Goal: Information Seeking & Learning: Find specific page/section

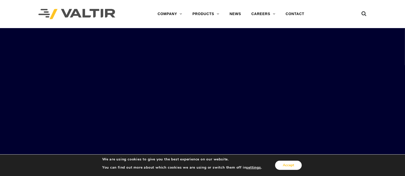
click at [297, 166] on button "Accept" at bounding box center [288, 165] width 27 height 9
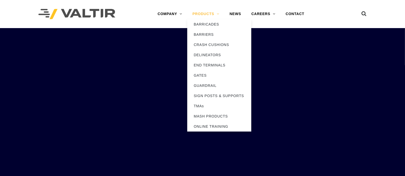
click at [205, 12] on link "PRODUCTS" at bounding box center [205, 14] width 37 height 10
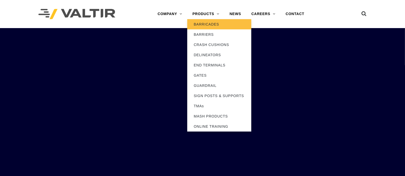
click at [208, 24] on link "BARRICADES" at bounding box center [219, 24] width 64 height 10
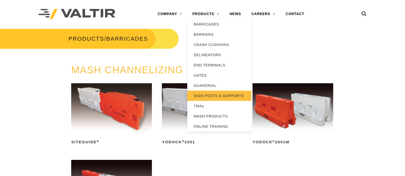
click at [206, 93] on link "SIGN POSTS & SUPPORTS" at bounding box center [219, 96] width 64 height 10
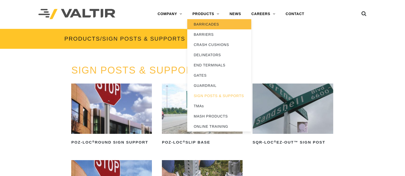
click at [215, 26] on link "BARRICADES" at bounding box center [219, 24] width 64 height 10
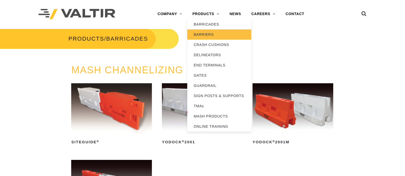
click at [205, 35] on link "BARRIERS" at bounding box center [219, 34] width 64 height 10
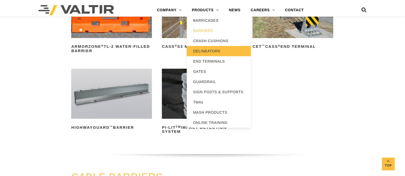
click at [207, 51] on link "DELINEATORS" at bounding box center [219, 51] width 64 height 10
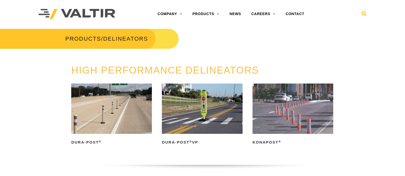
click at [362, 13] on icon at bounding box center [363, 15] width 5 height 8
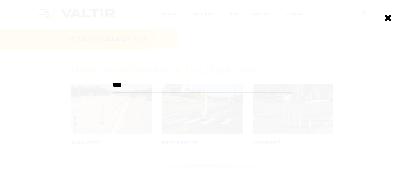
type input "***"
click input "******" at bounding box center [0, 0] width 0 height 0
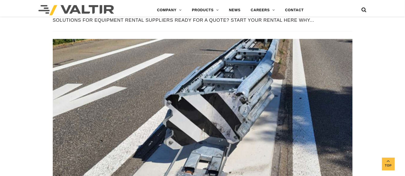
scroll to position [768, 0]
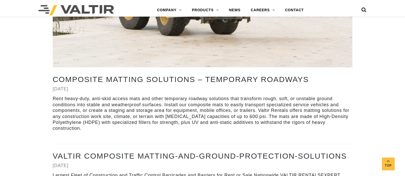
drag, startPoint x: 29, startPoint y: 96, endPoint x: 39, endPoint y: 54, distance: 43.3
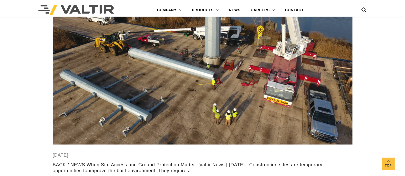
scroll to position [507, 0]
